Goal: Information Seeking & Learning: Learn about a topic

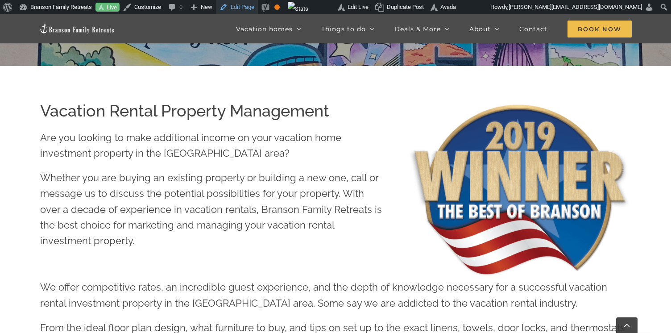
click at [243, 7] on link "Edit Page" at bounding box center [237, 7] width 42 height 14
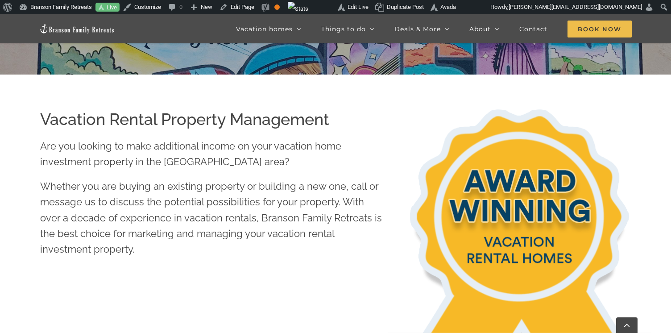
scroll to position [281, 0]
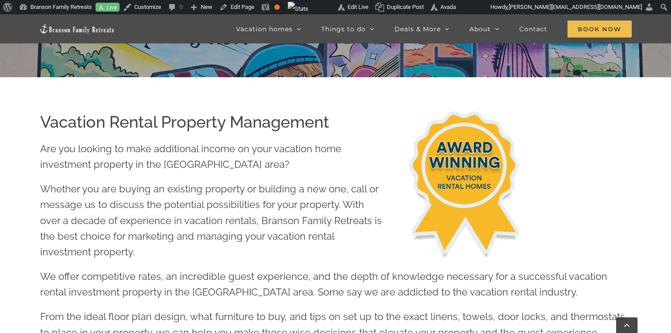
scroll to position [284, 0]
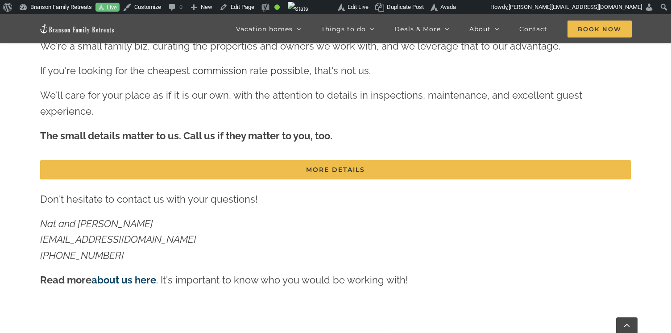
scroll to position [627, 0]
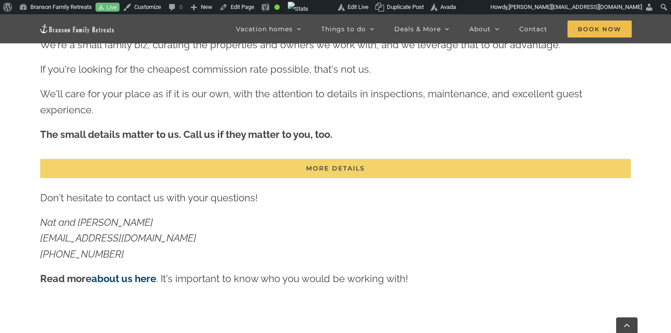
click at [327, 165] on span "MORE DETAILS" at bounding box center [335, 169] width 59 height 8
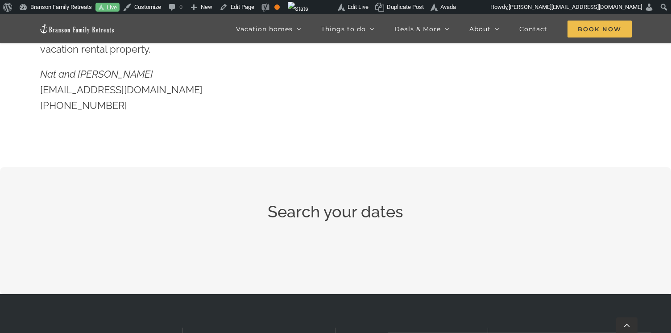
scroll to position [2422, 0]
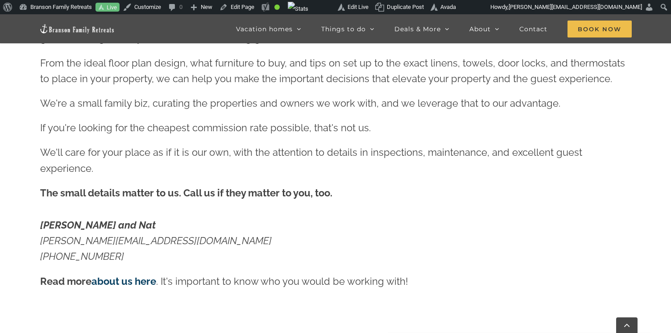
scroll to position [568, 0]
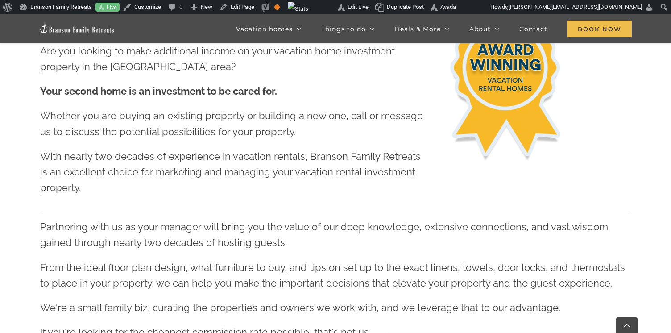
scroll to position [378, 0]
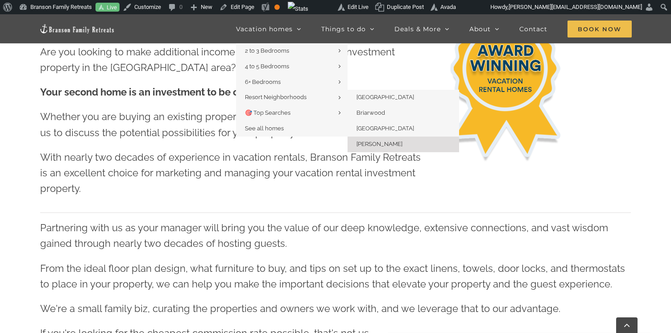
click at [390, 144] on span "[PERSON_NAME]" at bounding box center [379, 143] width 46 height 7
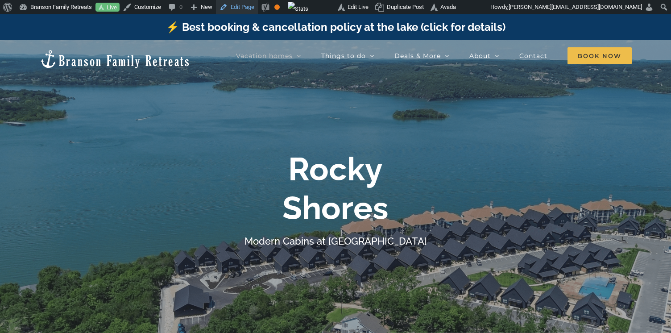
click at [247, 9] on link "Edit Page" at bounding box center [237, 7] width 42 height 14
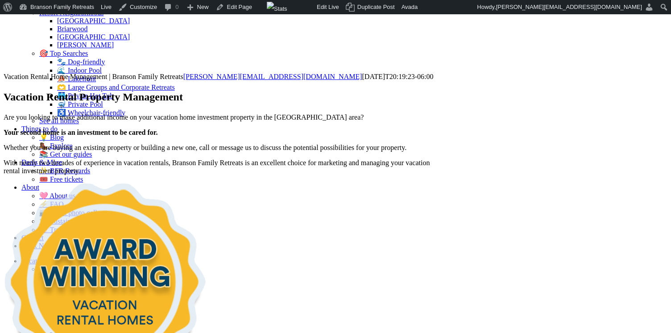
scroll to position [325, 0]
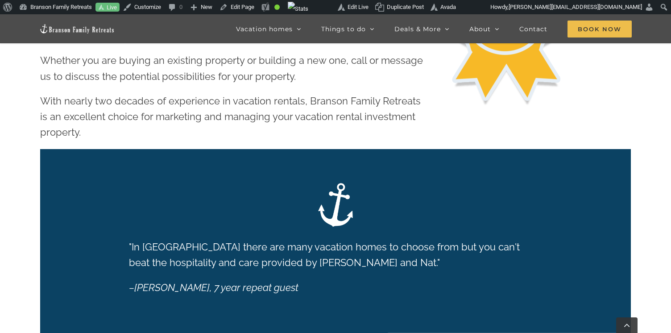
scroll to position [421, 0]
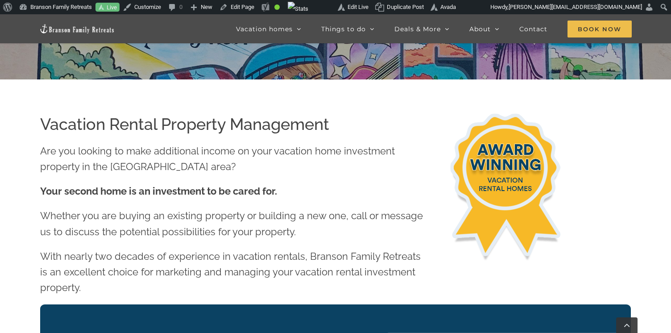
scroll to position [279, 0]
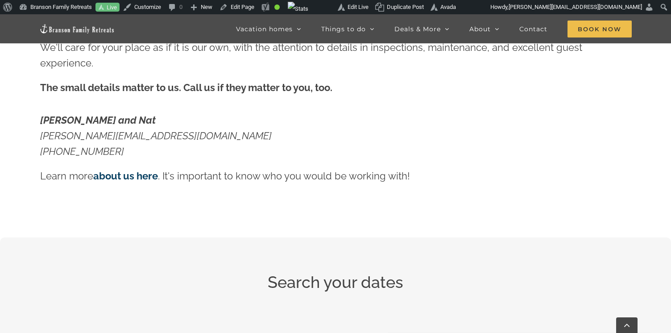
scroll to position [885, 0]
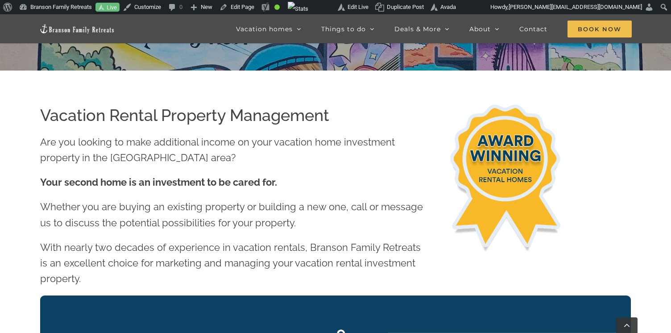
scroll to position [287, 0]
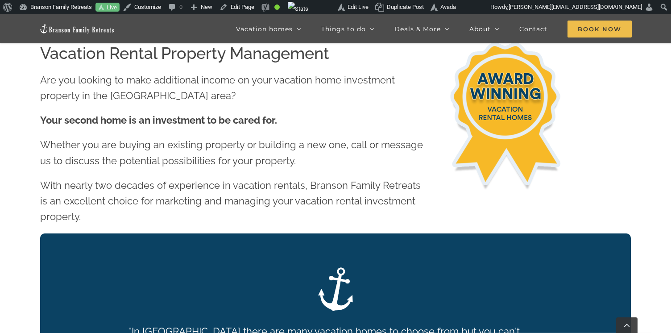
scroll to position [348, 0]
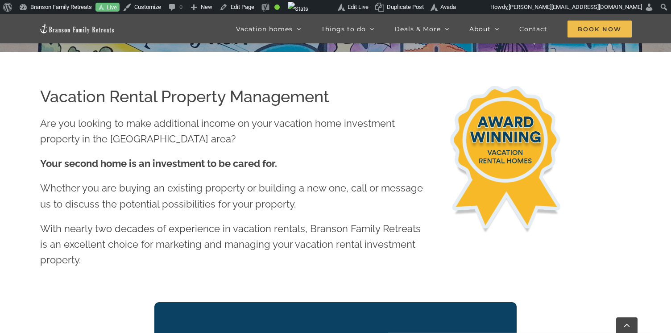
scroll to position [303, 0]
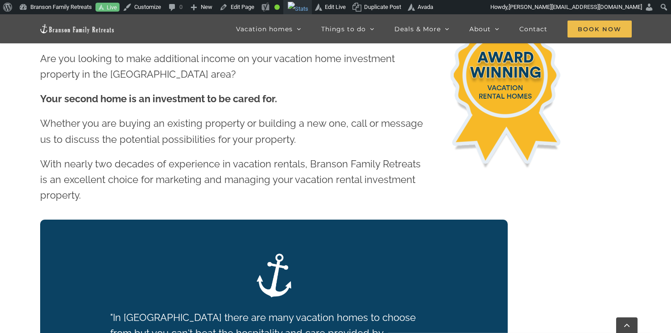
scroll to position [371, 0]
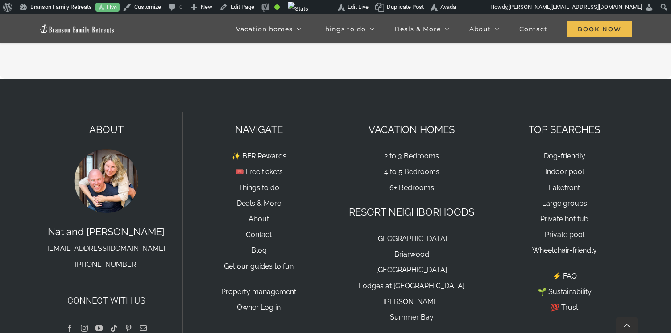
scroll to position [1252, 0]
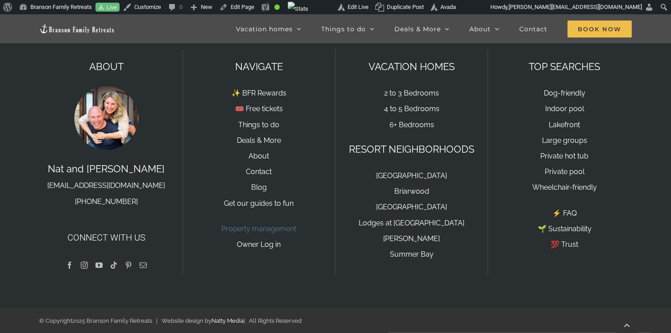
click at [265, 231] on link "Property management" at bounding box center [258, 228] width 75 height 8
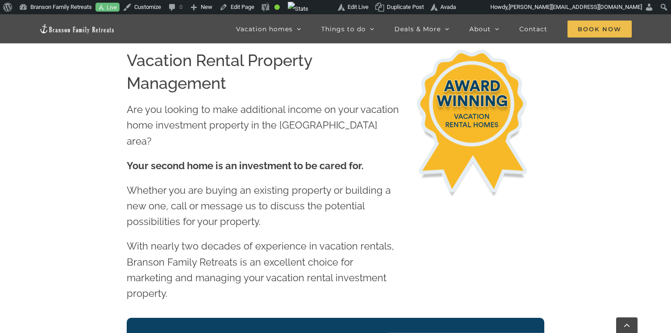
scroll to position [343, 0]
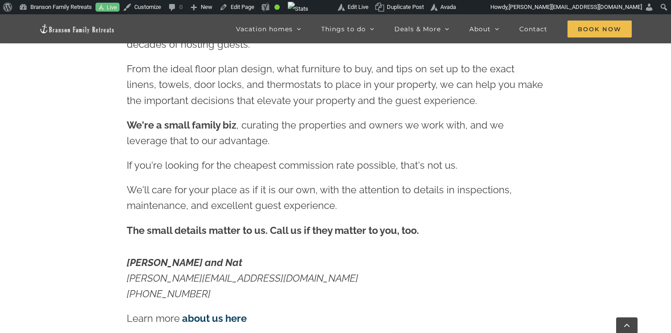
scroll to position [859, 0]
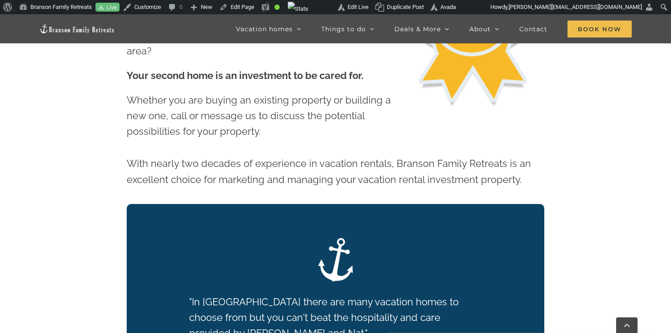
scroll to position [432, 0]
